Goal: Information Seeking & Learning: Understand process/instructions

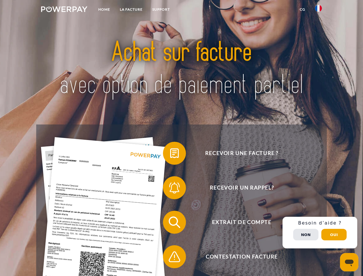
click at [64, 10] on img at bounding box center [64, 9] width 46 height 6
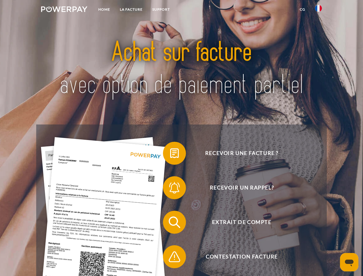
click at [319, 10] on img at bounding box center [318, 8] width 7 height 7
click at [303, 9] on link "CG" at bounding box center [302, 9] width 15 height 10
click at [170, 154] on span at bounding box center [166, 153] width 29 height 29
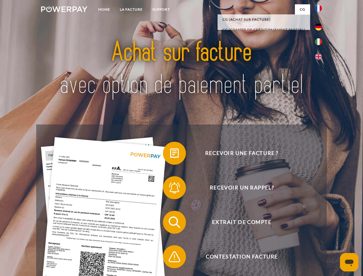
click at [170, 189] on span at bounding box center [166, 187] width 29 height 29
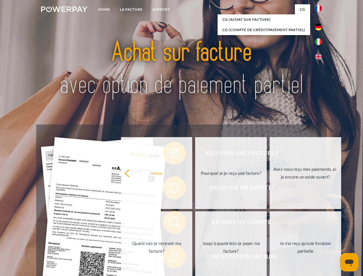
click at [195, 223] on link "Jusqu'à quand dois-je payer ma facture?" at bounding box center [231, 247] width 72 height 72
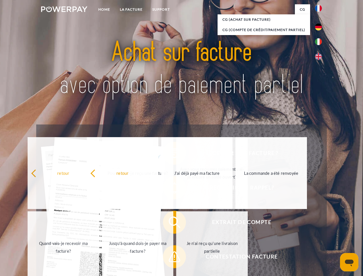
click at [170, 258] on span at bounding box center [166, 256] width 29 height 29
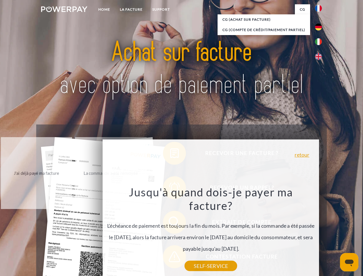
click at [320, 233] on div "Recevoir une facture ? Recevoir un rappel? Extrait de compte retour" at bounding box center [181, 240] width 290 height 230
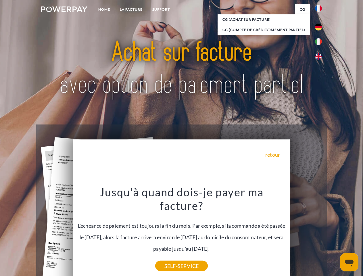
click at [306, 234] on span "Extrait de compte" at bounding box center [241, 222] width 141 height 23
click at [334, 235] on header "Home LA FACTURE Support" at bounding box center [181, 198] width 363 height 397
